Goal: Task Accomplishment & Management: Use online tool/utility

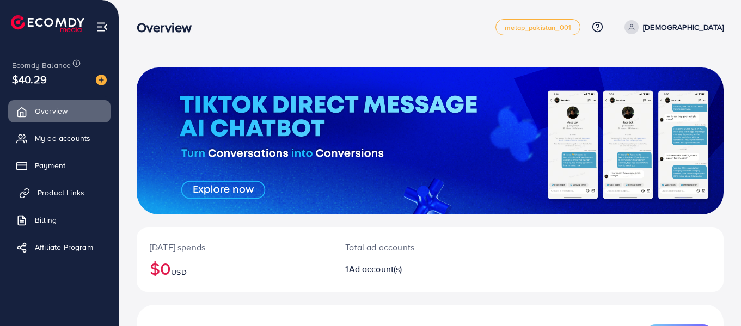
click at [76, 197] on span "Product Links" at bounding box center [61, 192] width 47 height 11
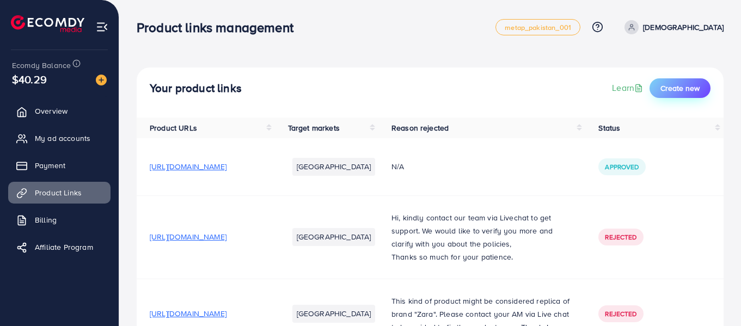
click at [671, 91] on span "Create new" at bounding box center [680, 88] width 39 height 11
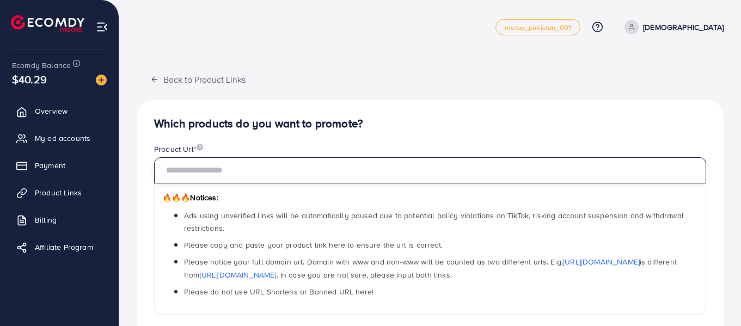
click at [268, 162] on input "text" at bounding box center [430, 170] width 552 height 26
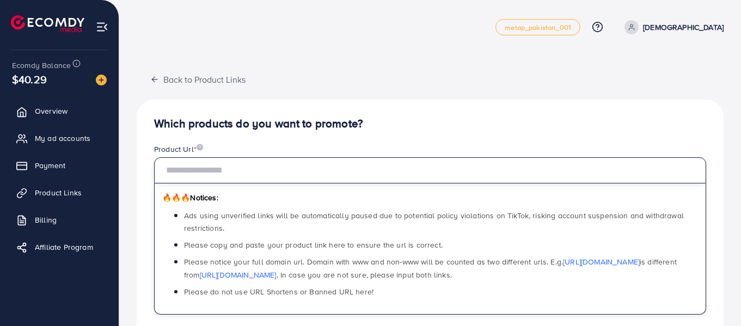
paste input "**********"
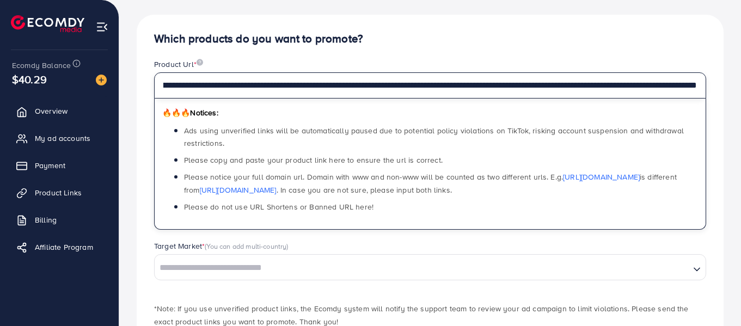
scroll to position [155, 0]
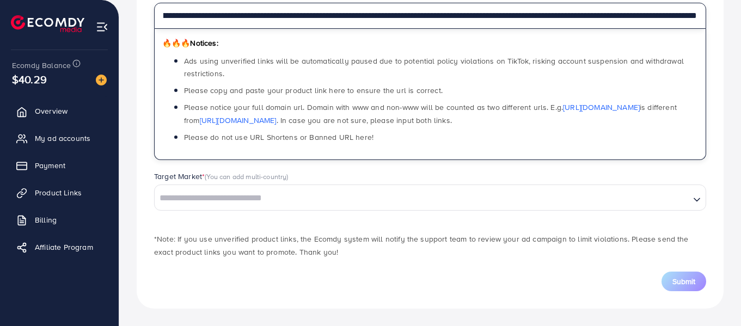
type input "**********"
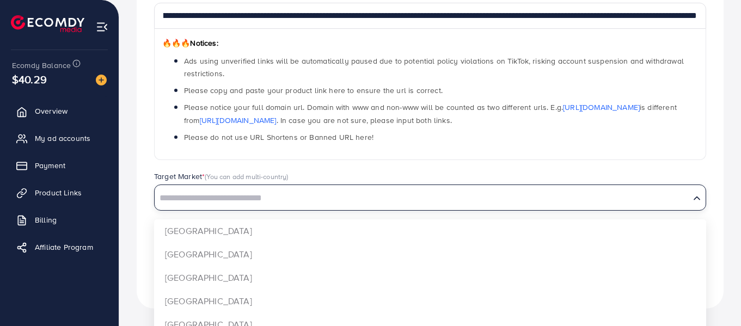
scroll to position [0, 0]
click at [222, 203] on input "Search for option" at bounding box center [422, 198] width 533 height 17
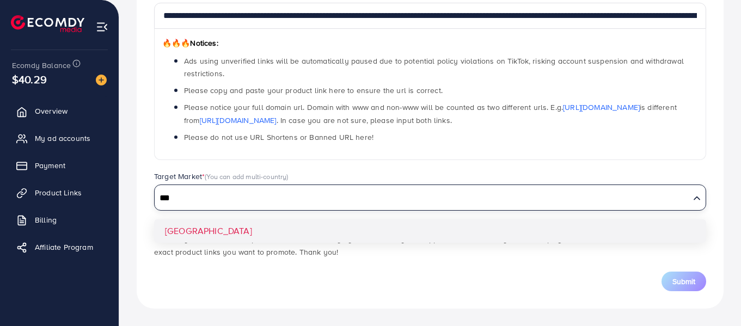
type input "***"
click at [186, 227] on div "**********" at bounding box center [430, 127] width 587 height 364
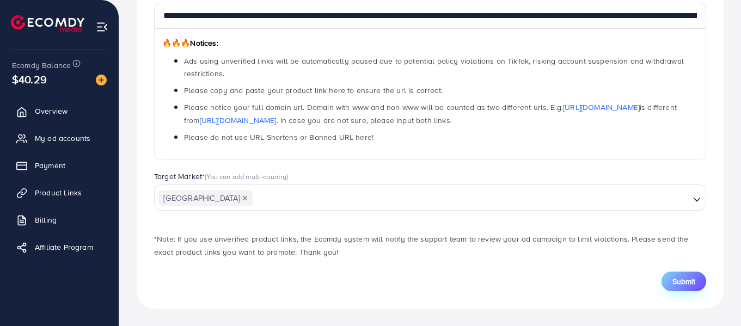
click at [676, 281] on span "Submit" at bounding box center [684, 281] width 23 height 11
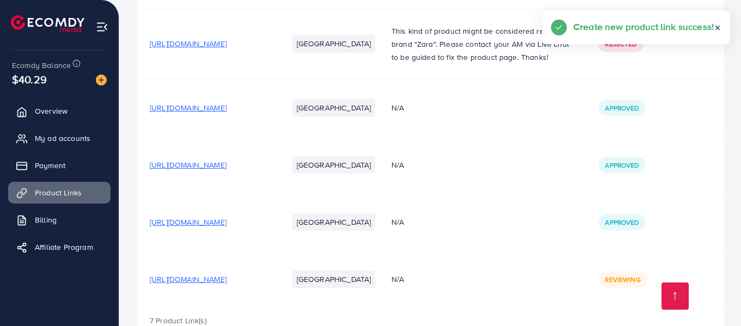
scroll to position [328, 0]
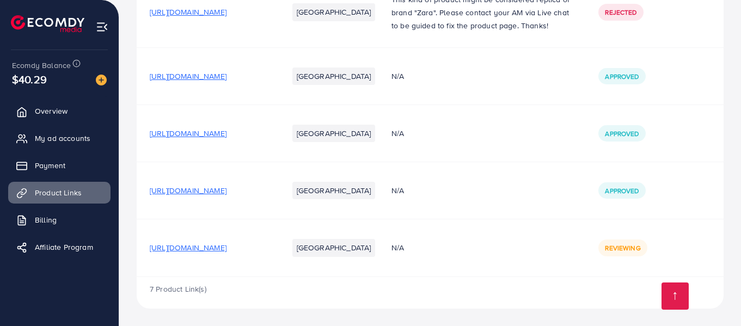
click at [227, 252] on span "[URL][DOMAIN_NAME]" at bounding box center [188, 247] width 77 height 11
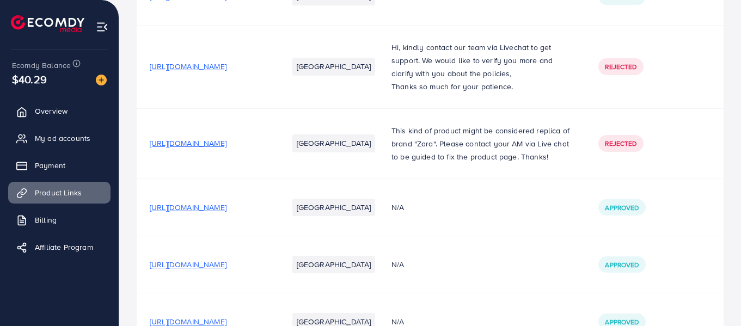
scroll to position [328, 0]
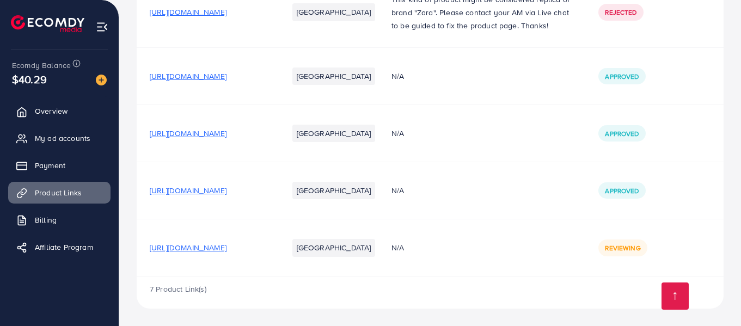
scroll to position [328, 0]
drag, startPoint x: 264, startPoint y: 248, endPoint x: 253, endPoint y: 251, distance: 11.4
click at [227, 251] on span "[URL][DOMAIN_NAME]" at bounding box center [188, 247] width 77 height 11
drag, startPoint x: 268, startPoint y: 249, endPoint x: 246, endPoint y: 247, distance: 22.4
click at [227, 247] on span "[URL][DOMAIN_NAME]" at bounding box center [188, 247] width 77 height 11
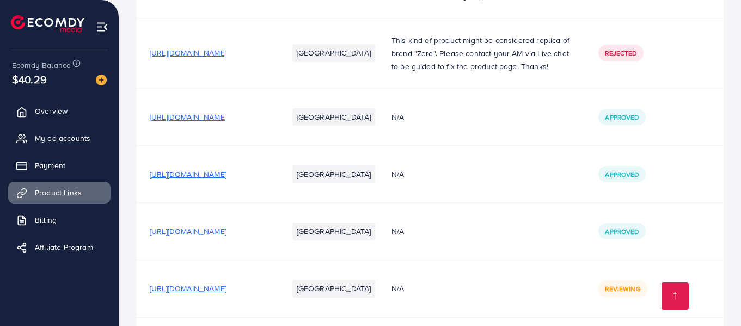
scroll to position [328, 0]
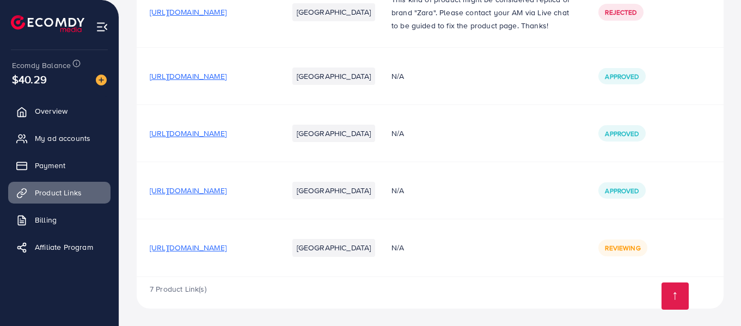
scroll to position [328, 0]
